Goal: Find contact information: Find contact information

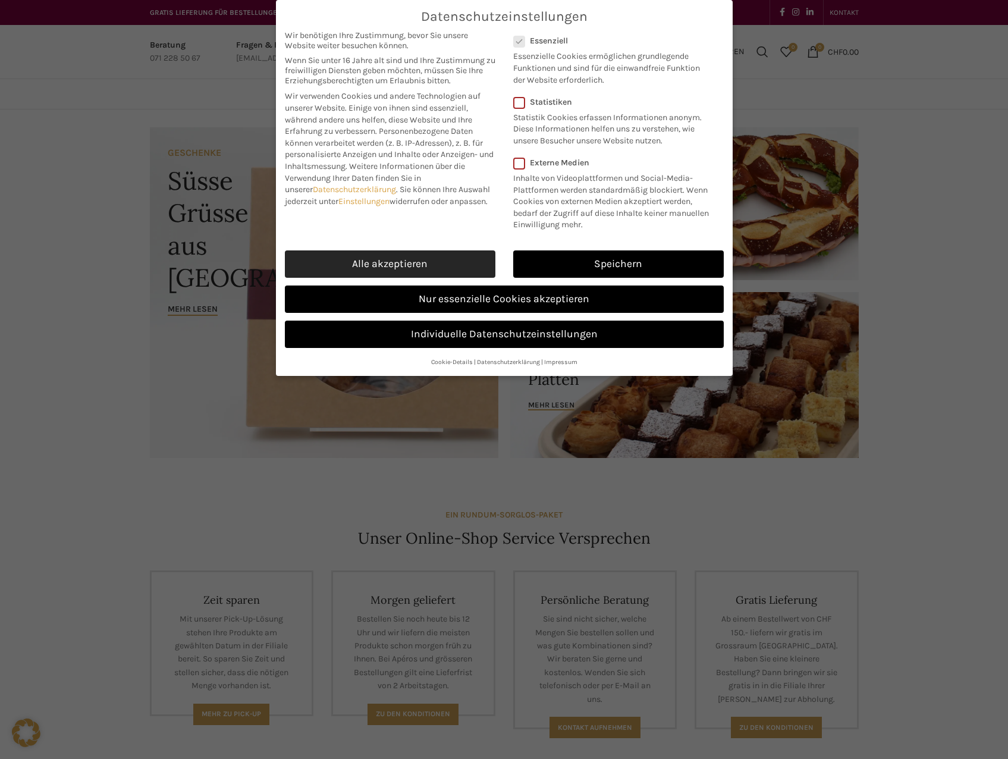
click at [355, 257] on link "Alle akzeptieren" at bounding box center [390, 263] width 211 height 27
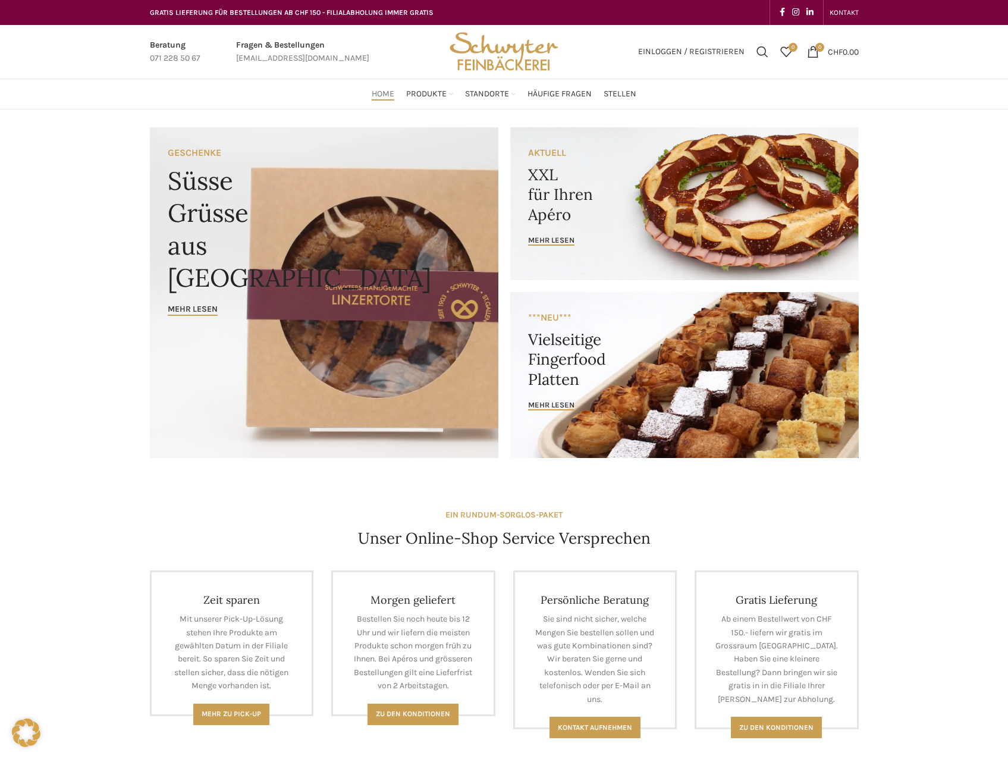
click at [304, 64] on link "Infobox link" at bounding box center [302, 52] width 133 height 27
click at [286, 55] on link "Infobox link" at bounding box center [302, 52] width 133 height 27
click at [275, 58] on link "Infobox link" at bounding box center [302, 52] width 133 height 27
drag, startPoint x: 350, startPoint y: 57, endPoint x: 198, endPoint y: 58, distance: 152.3
click at [198, 58] on div "Beratung 071 228 50 67 Fragen & Bestellungen [EMAIL_ADDRESS][DOMAIN_NAME]" at bounding box center [292, 52] width 296 height 54
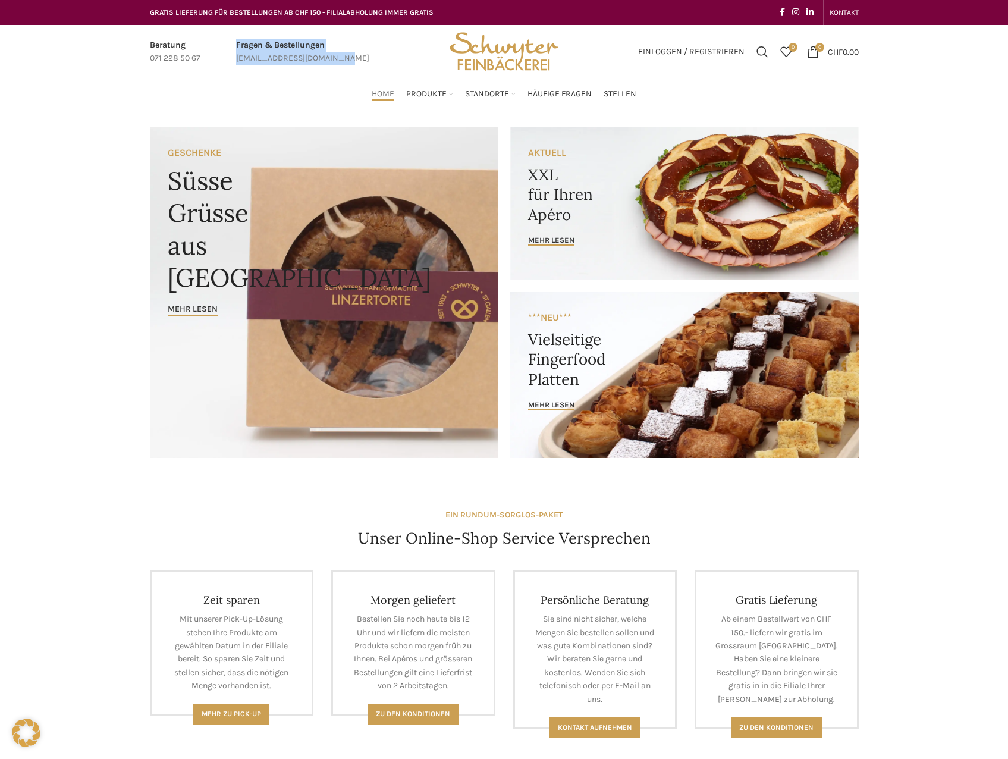
drag, startPoint x: 198, startPoint y: 58, endPoint x: 239, endPoint y: 59, distance: 41.1
click at [239, 59] on link "Infobox link" at bounding box center [302, 52] width 133 height 27
click at [343, 63] on link "Infobox link" at bounding box center [302, 52] width 133 height 27
click at [347, 61] on div "Fragen & Bestellungen [EMAIL_ADDRESS][DOMAIN_NAME]" at bounding box center [302, 52] width 145 height 27
drag, startPoint x: 350, startPoint y: 59, endPoint x: 245, endPoint y: 59, distance: 105.3
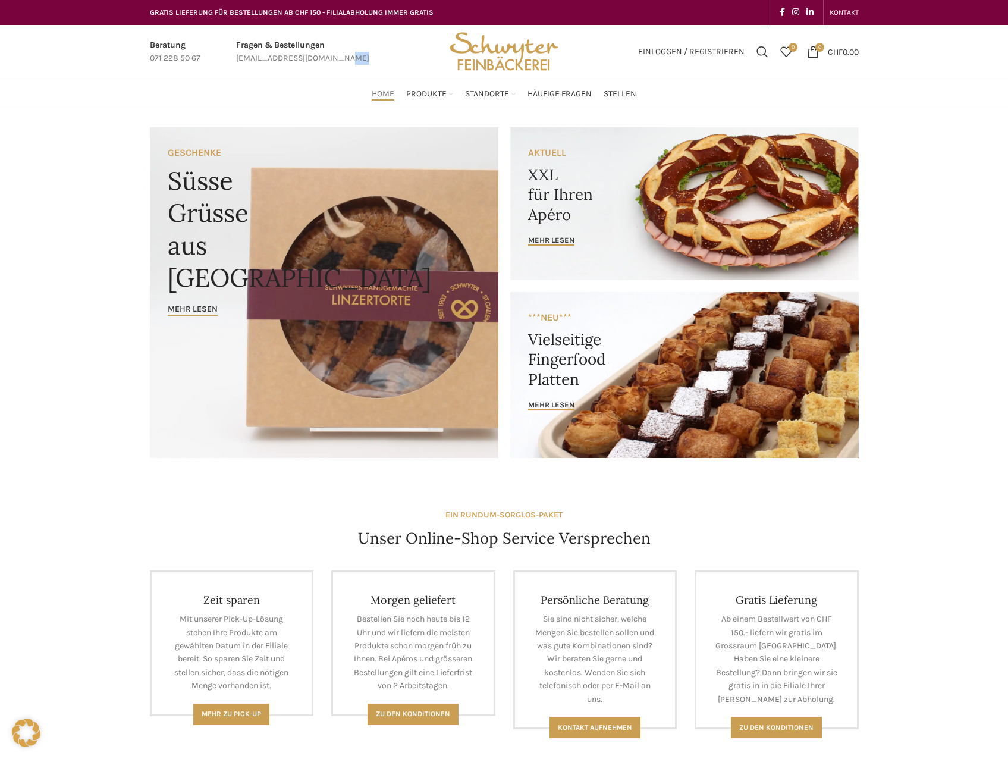
click at [247, 59] on div "Fragen & Bestellungen [EMAIL_ADDRESS][DOMAIN_NAME]" at bounding box center [302, 52] width 145 height 27
click at [239, 58] on link "Infobox link" at bounding box center [302, 52] width 133 height 27
